Goal: Task Accomplishment & Management: Use online tool/utility

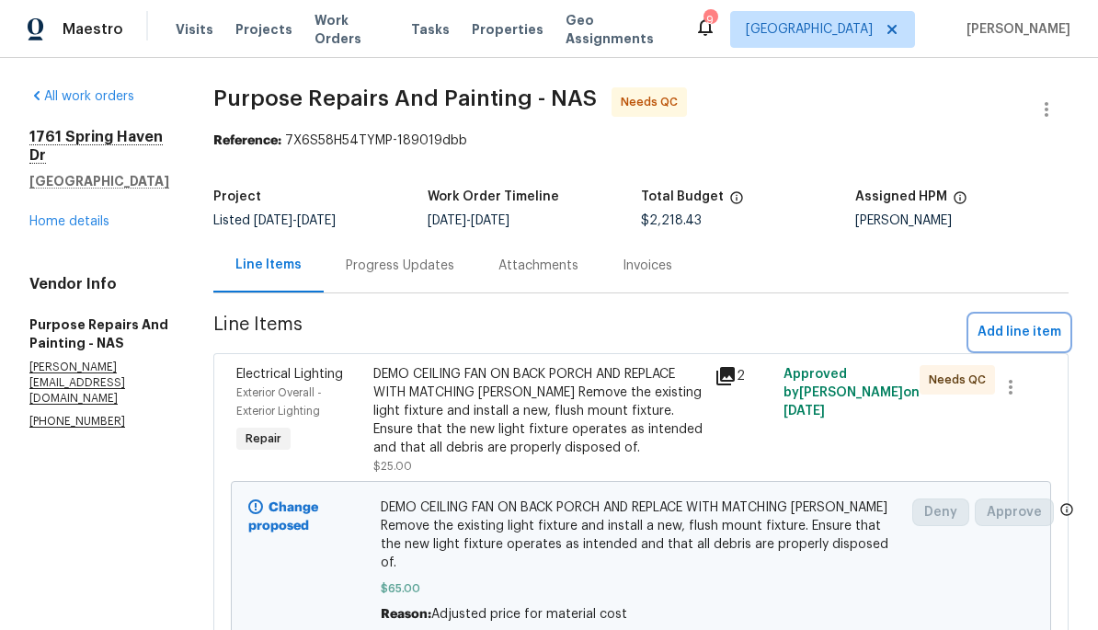
click at [1010, 329] on span "Add line item" at bounding box center [1019, 332] width 84 height 23
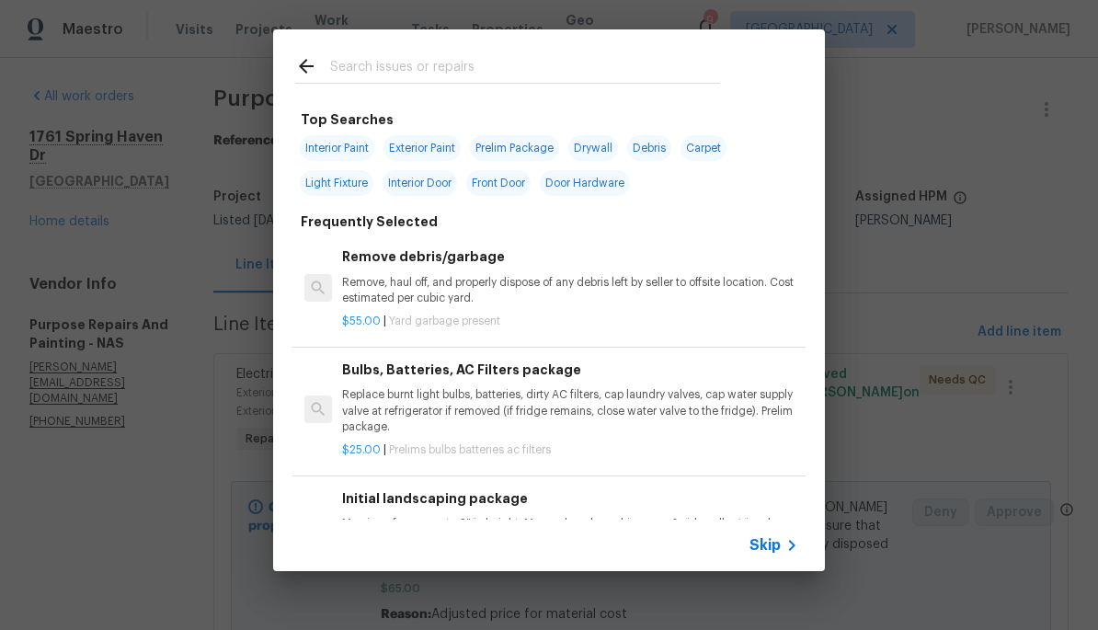
click at [300, 72] on icon at bounding box center [306, 66] width 22 height 22
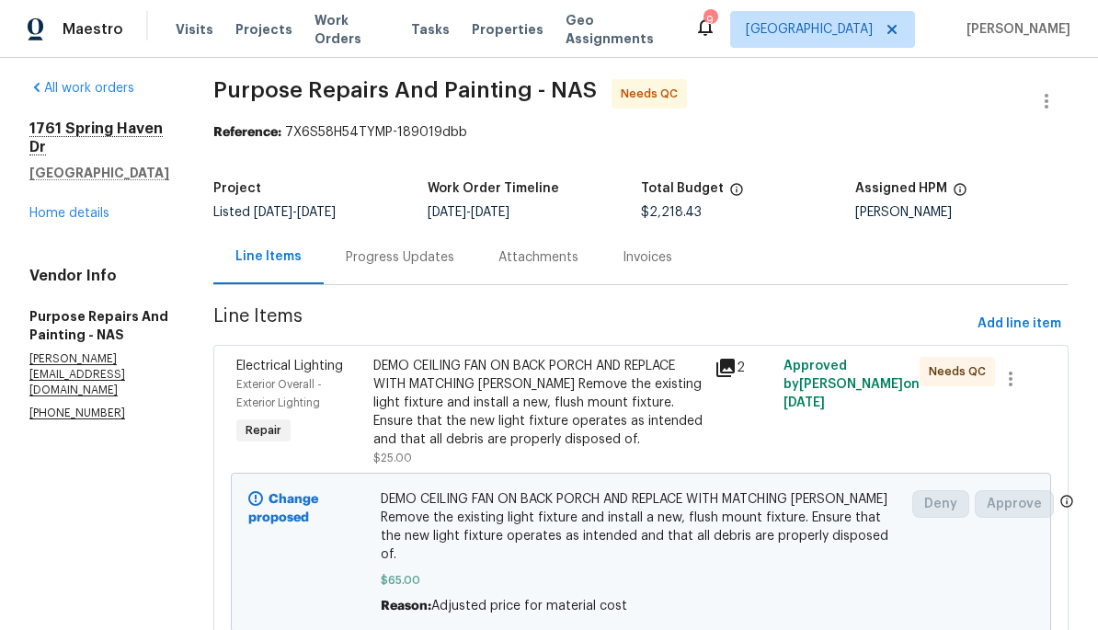
scroll to position [8, 0]
click at [1019, 321] on span "Add line item" at bounding box center [1019, 324] width 84 height 23
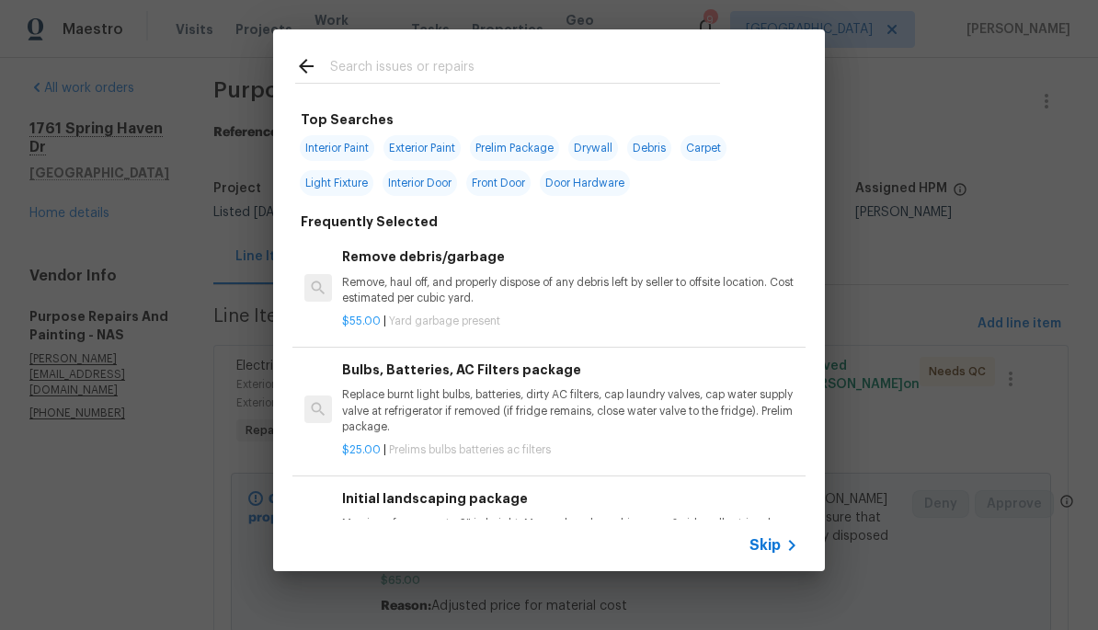
click at [578, 57] on input "text" at bounding box center [525, 69] width 390 height 28
type input "Light"
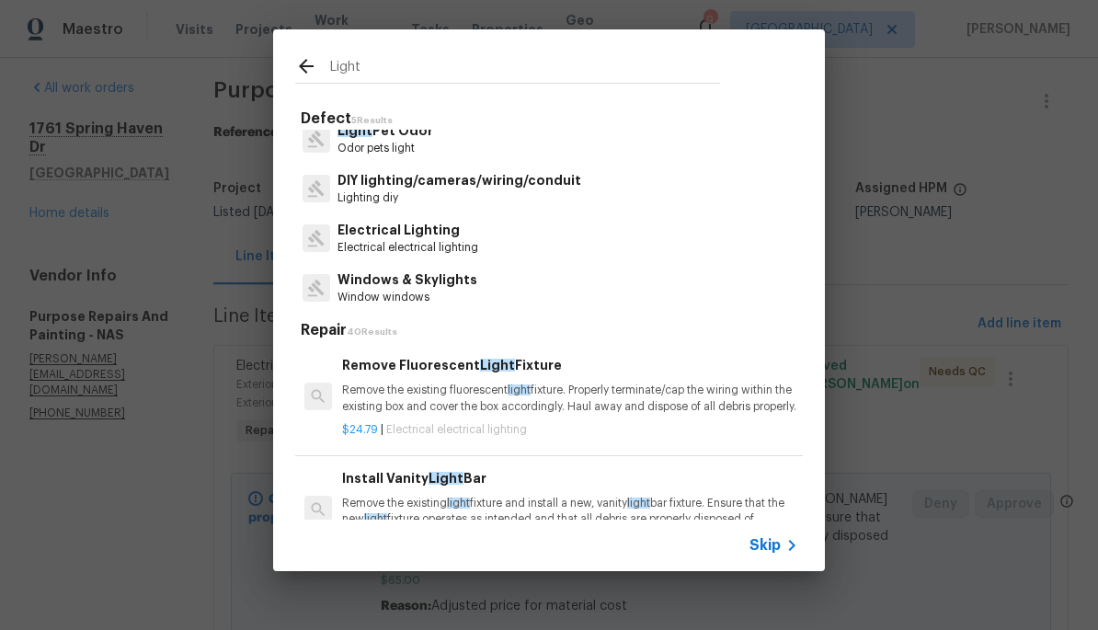
scroll to position [64, 0]
click at [439, 235] on p "Electrical Lighting" at bounding box center [407, 231] width 141 height 19
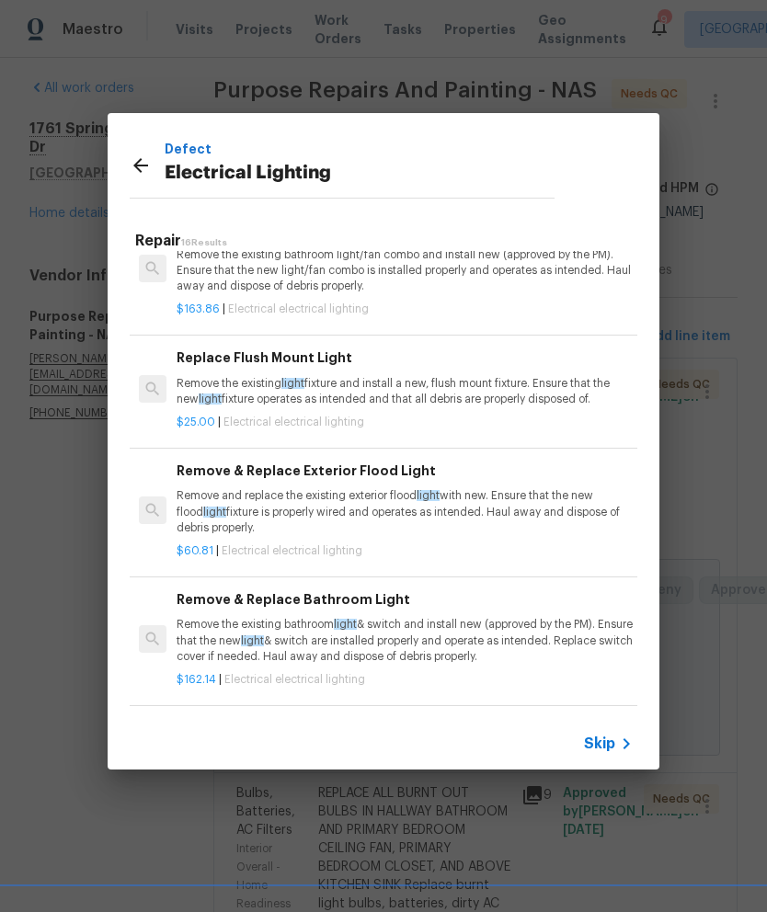
scroll to position [920, 0]
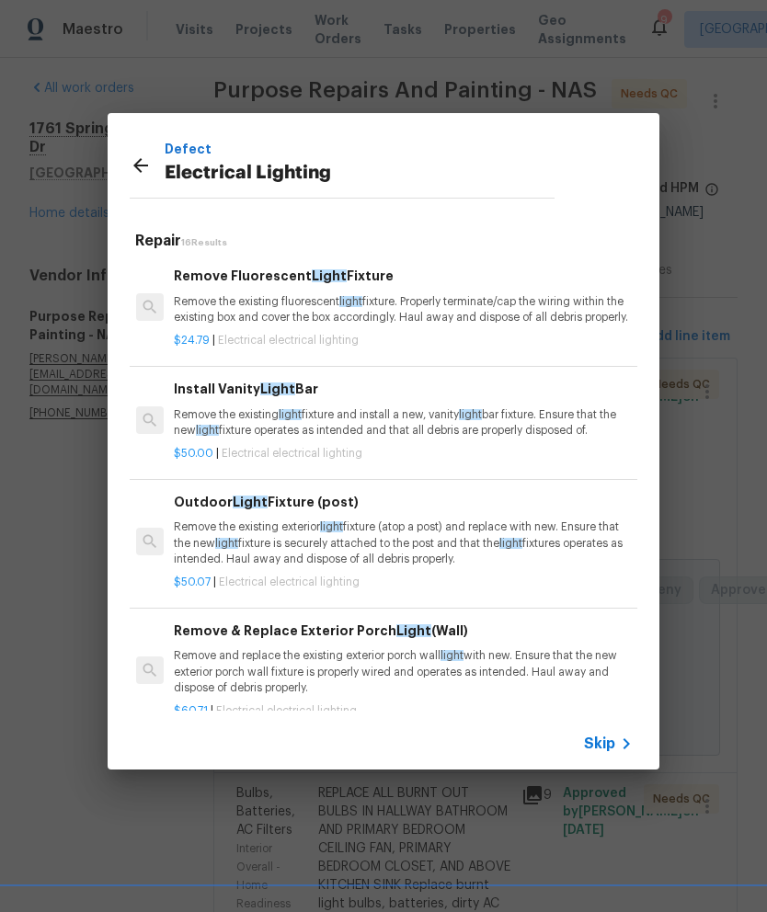
click at [131, 146] on div "Defect Electrical Lighting" at bounding box center [342, 168] width 425 height 59
click at [130, 146] on div "Defect Electrical Lighting" at bounding box center [342, 168] width 425 height 59
click at [135, 163] on icon at bounding box center [141, 165] width 22 height 22
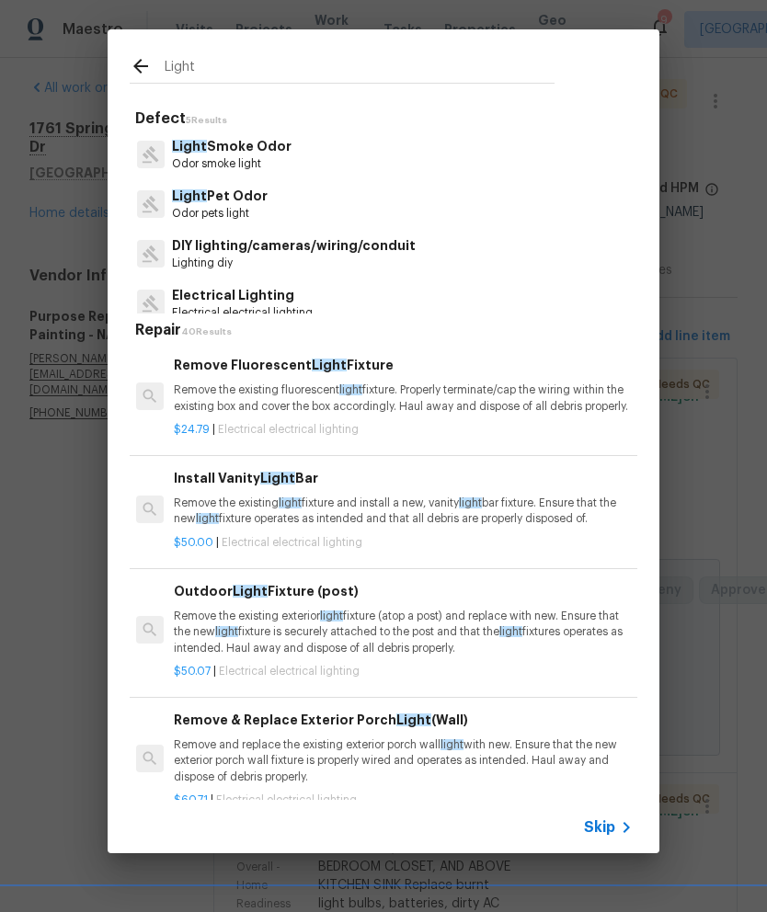
click at [345, 46] on div "Light" at bounding box center [342, 65] width 469 height 73
click at [313, 64] on input "Light" at bounding box center [360, 69] width 390 height 28
type input "L"
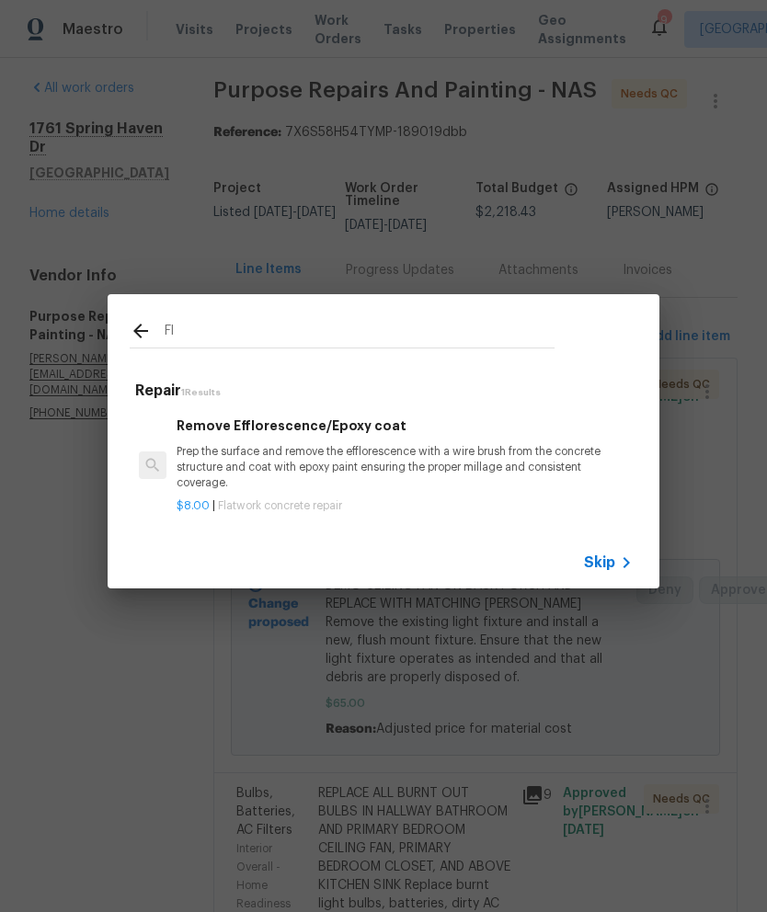
type input "F"
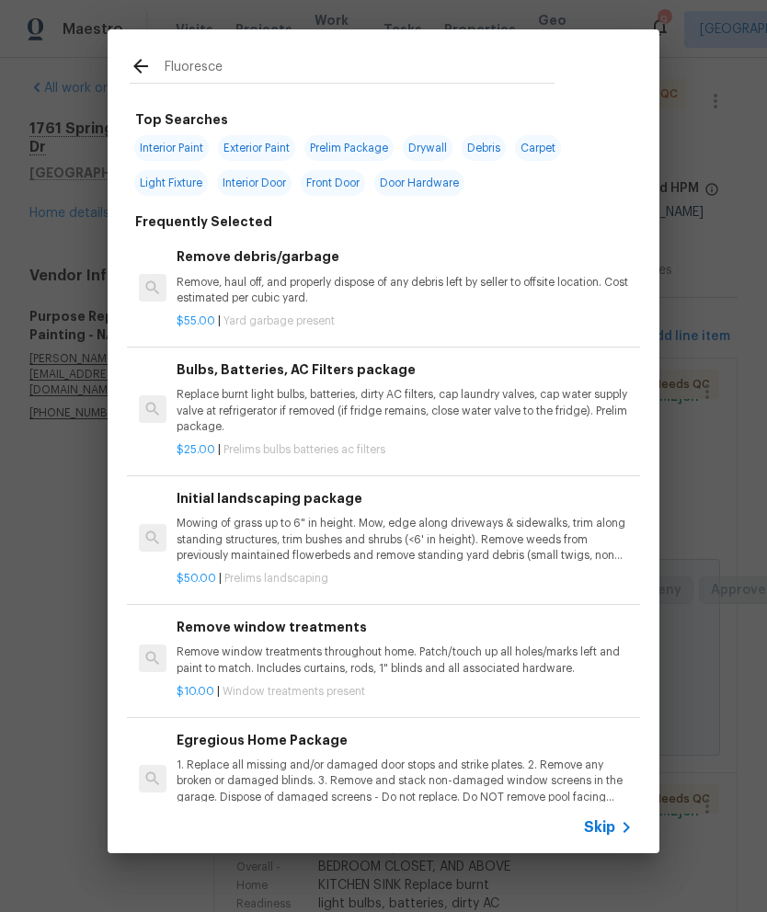
type input "Fluorescent"
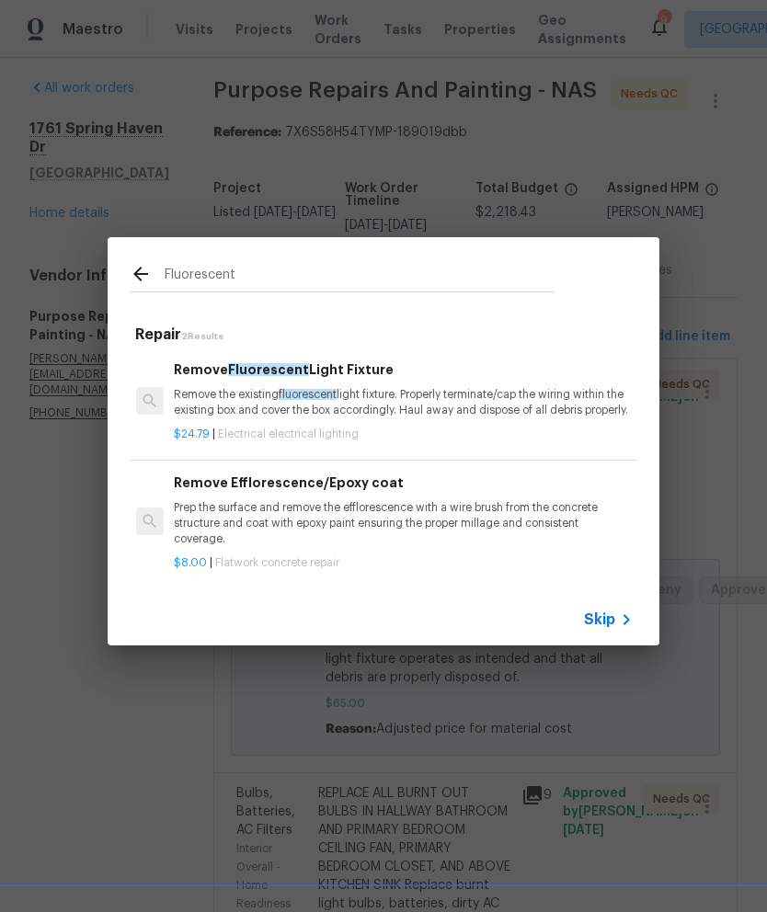
click at [483, 394] on p "Remove the existing fluorescent light fixture. Properly terminate/cap the wirin…" at bounding box center [402, 402] width 456 height 31
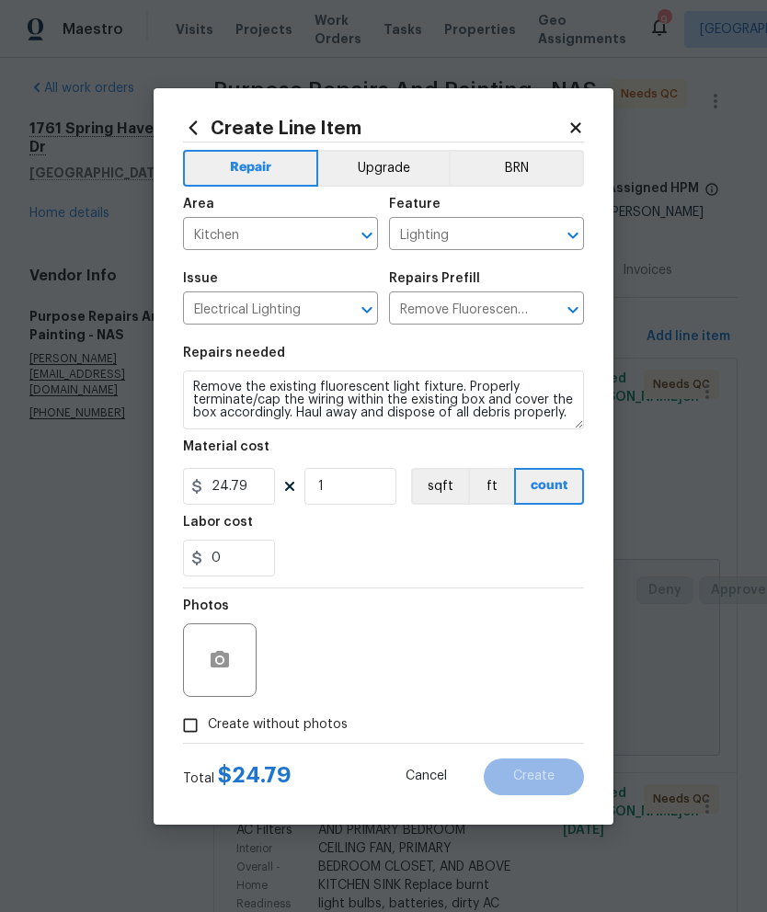
click at [204, 393] on textarea "Remove the existing fluorescent light fixture. Properly terminate/cap the wirin…" at bounding box center [383, 399] width 401 height 59
click at [204, 392] on textarea "Remove the existing fluorescent light fixture. Properly terminate/cap the wirin…" at bounding box center [383, 399] width 401 height 59
click at [486, 386] on textarea "Remove the existing fluorescent light fixture. Properly terminate/cap the wirin…" at bounding box center [383, 399] width 401 height 59
click at [485, 386] on textarea "Remove the existing fluorescent light fixture. Properly terminate/cap the wirin…" at bounding box center [383, 399] width 401 height 59
type textarea "Remove the existing fluorescent light fixture and replaced with new light for l…"
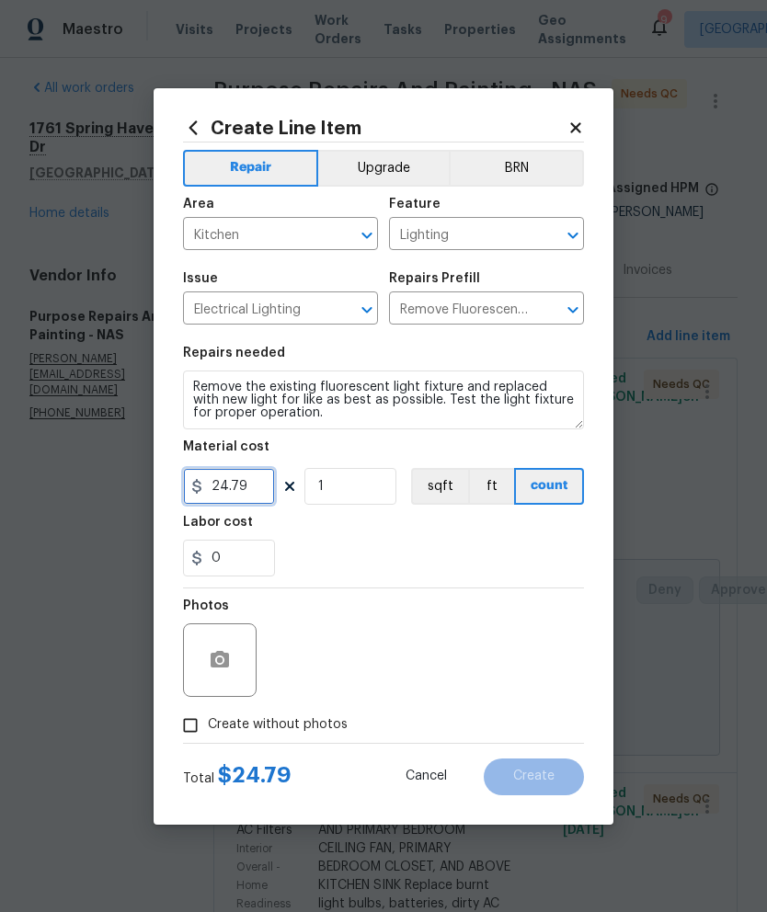
click at [248, 486] on input "24.79" at bounding box center [229, 486] width 92 height 37
type input "35"
click at [231, 629] on button "button" at bounding box center [220, 660] width 44 height 44
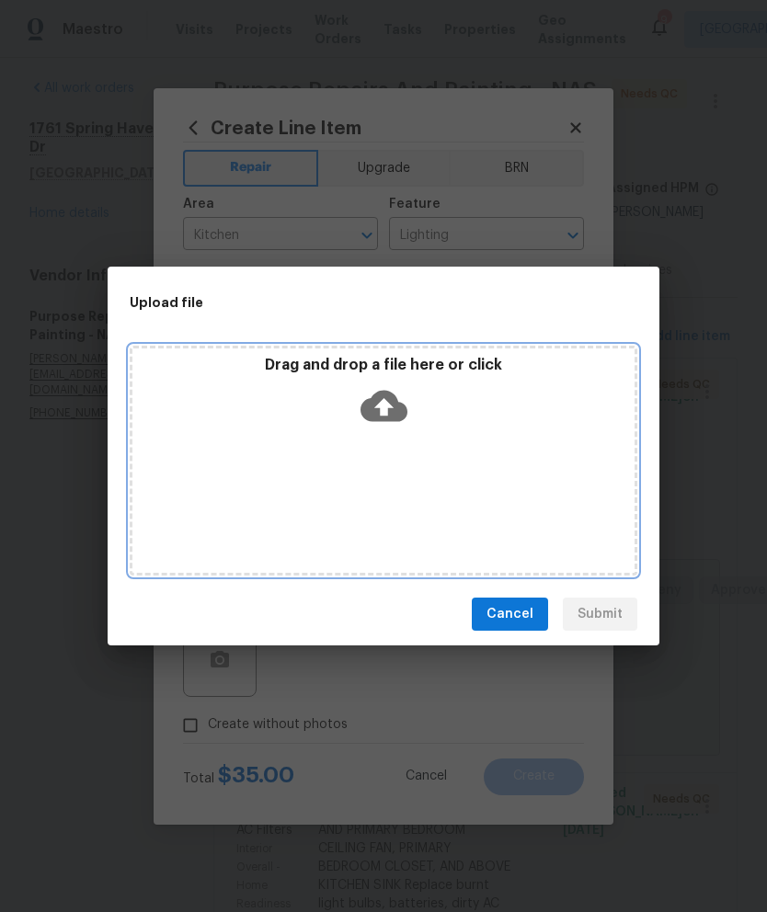
click at [434, 422] on div "Drag and drop a file here or click" at bounding box center [383, 395] width 502 height 79
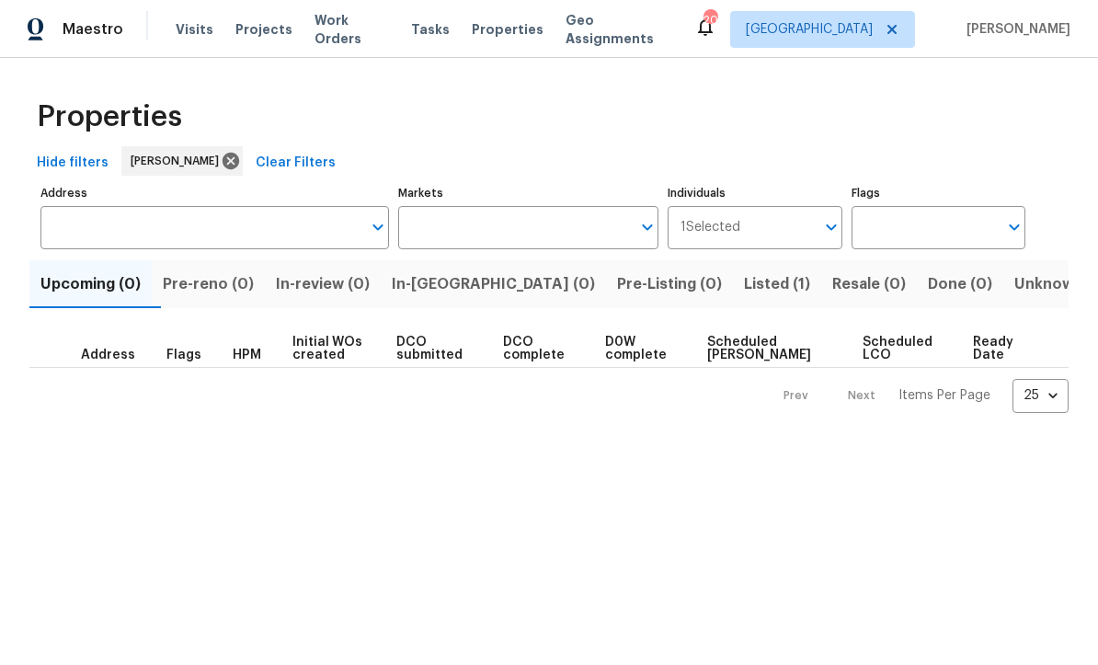
click at [744, 284] on span "Listed (1)" at bounding box center [777, 284] width 66 height 26
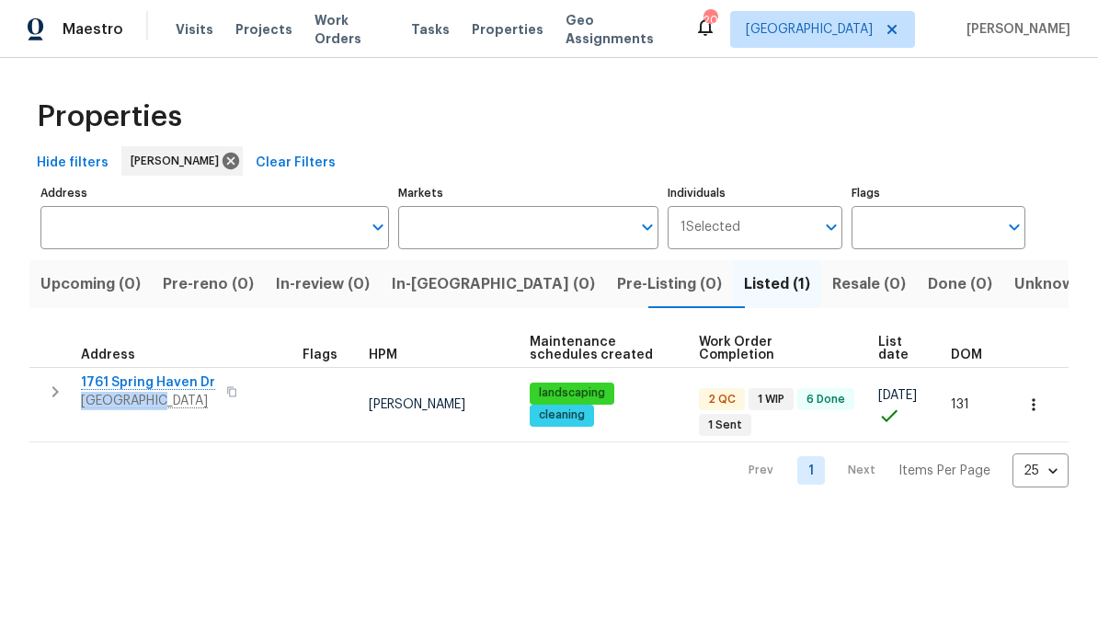
click at [159, 375] on span "1761 Spring Haven Dr" at bounding box center [148, 382] width 134 height 18
click at [55, 396] on icon "button" at bounding box center [55, 391] width 6 height 11
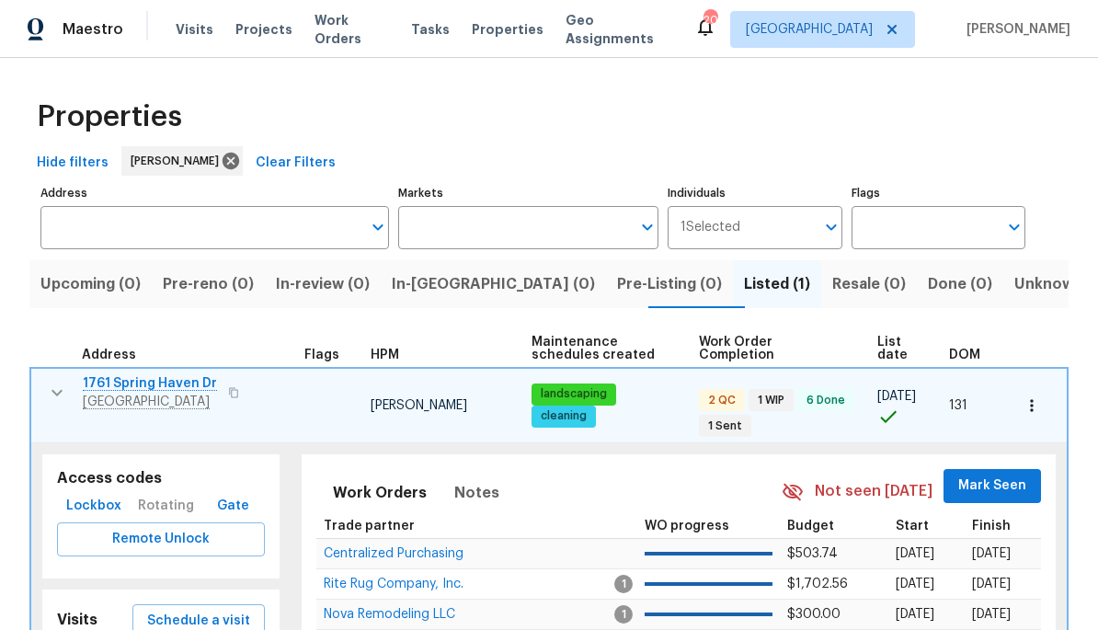
click at [183, 604] on button "Schedule a visit" at bounding box center [198, 621] width 132 height 34
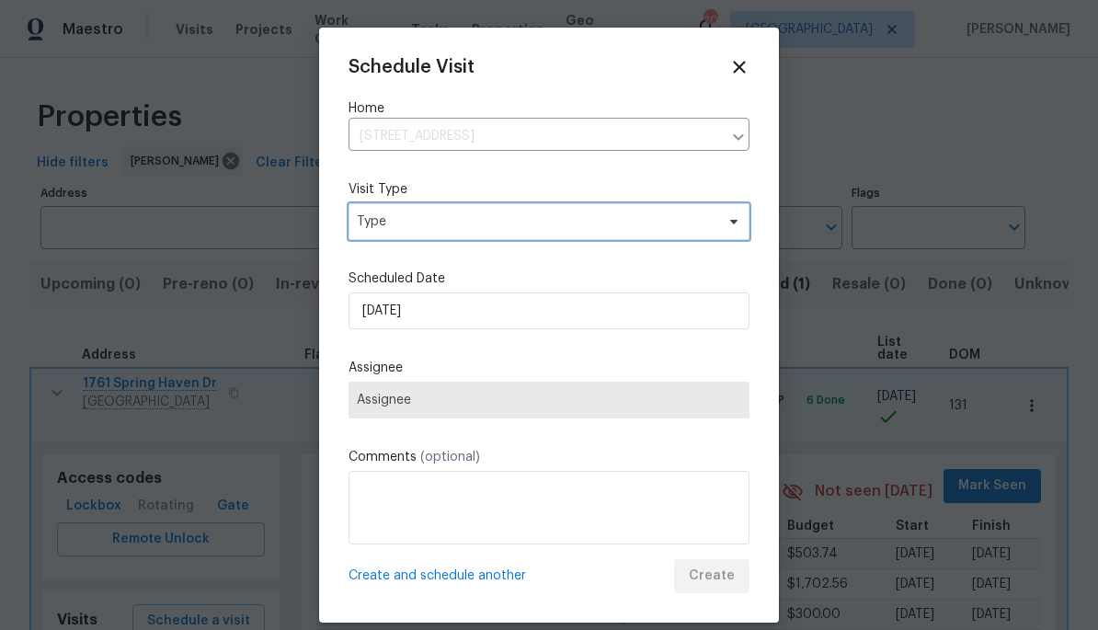
click at [387, 231] on span "Type" at bounding box center [536, 221] width 358 height 18
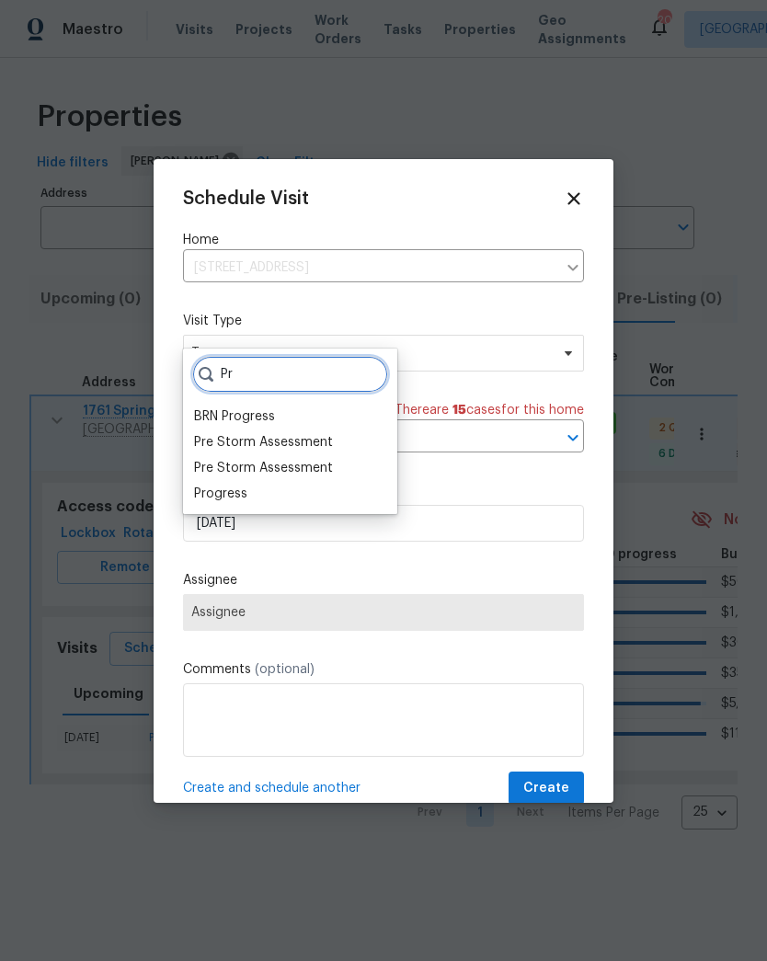
type input "Pr"
click at [574, 194] on icon at bounding box center [573, 198] width 20 height 20
